Goal: Task Accomplishment & Management: Manage account settings

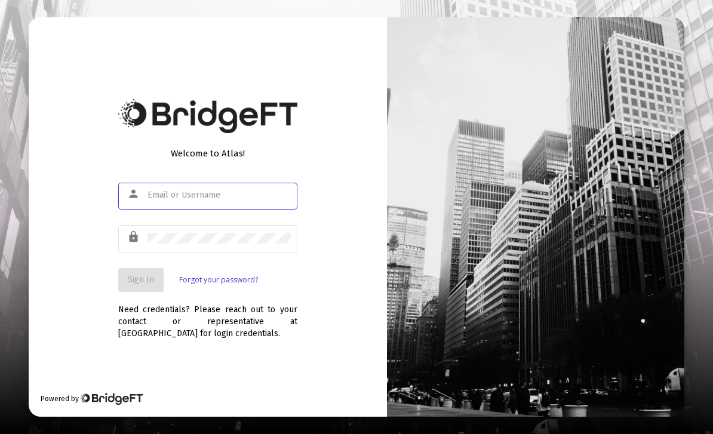
scroll to position [104, 0]
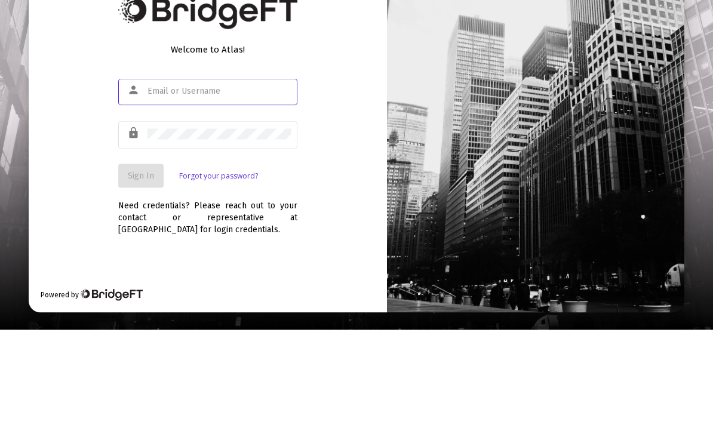
type input "[EMAIL_ADDRESS][DOMAIN_NAME]"
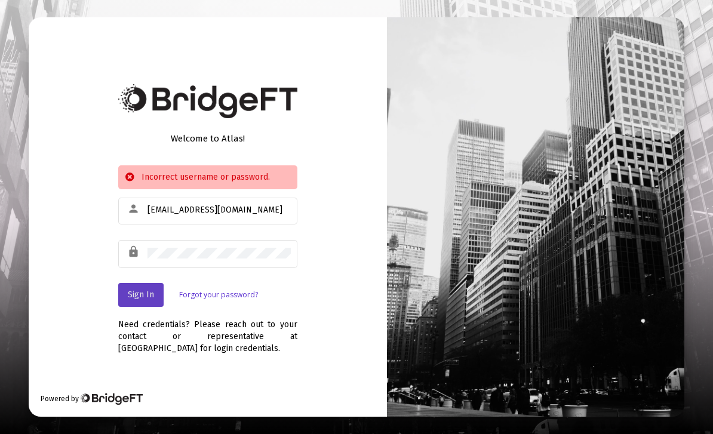
click at [143, 289] on span "Sign In" at bounding box center [141, 294] width 26 height 10
click at [149, 289] on span "Sign In" at bounding box center [141, 294] width 26 height 10
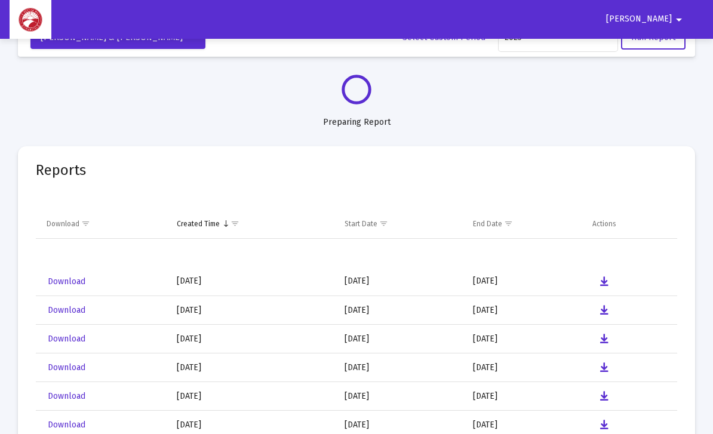
select select "View all"
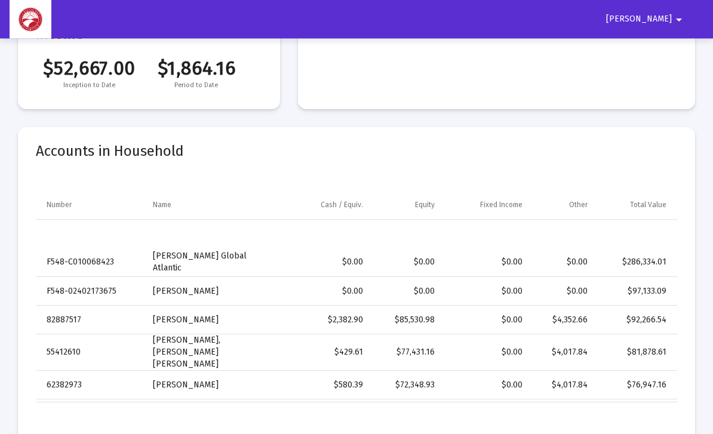
scroll to position [295, 0]
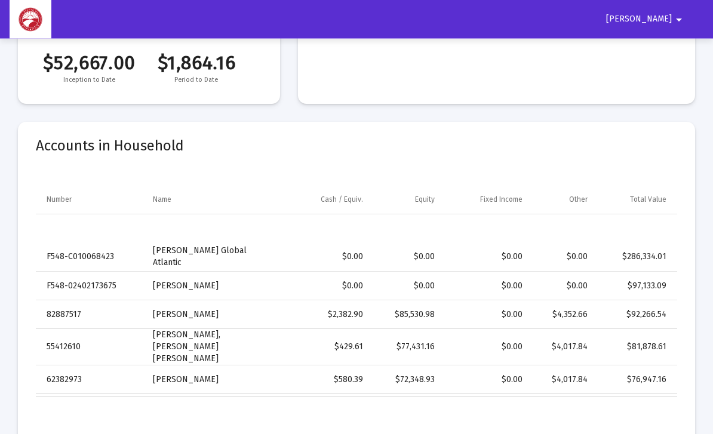
click at [209, 260] on td "Grason, John Global Atlantic" at bounding box center [214, 257] width 140 height 29
click at [647, 258] on div "$286,334.01" at bounding box center [635, 257] width 62 height 12
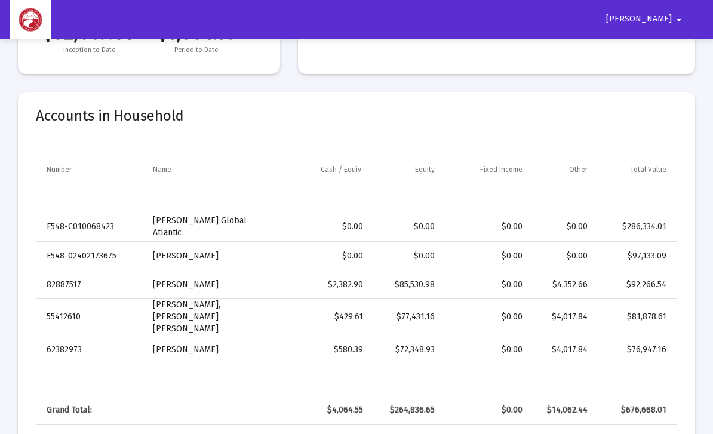
scroll to position [0, 0]
click at [679, 19] on mat-icon "arrow_drop_down" at bounding box center [678, 20] width 14 height 24
click at [673, 51] on button "Logout" at bounding box center [673, 50] width 67 height 29
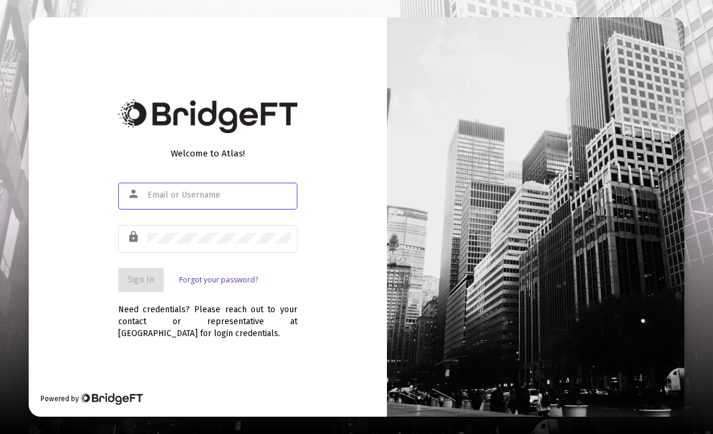
scroll to position [104, 0]
